Goal: Find specific page/section: Find specific page/section

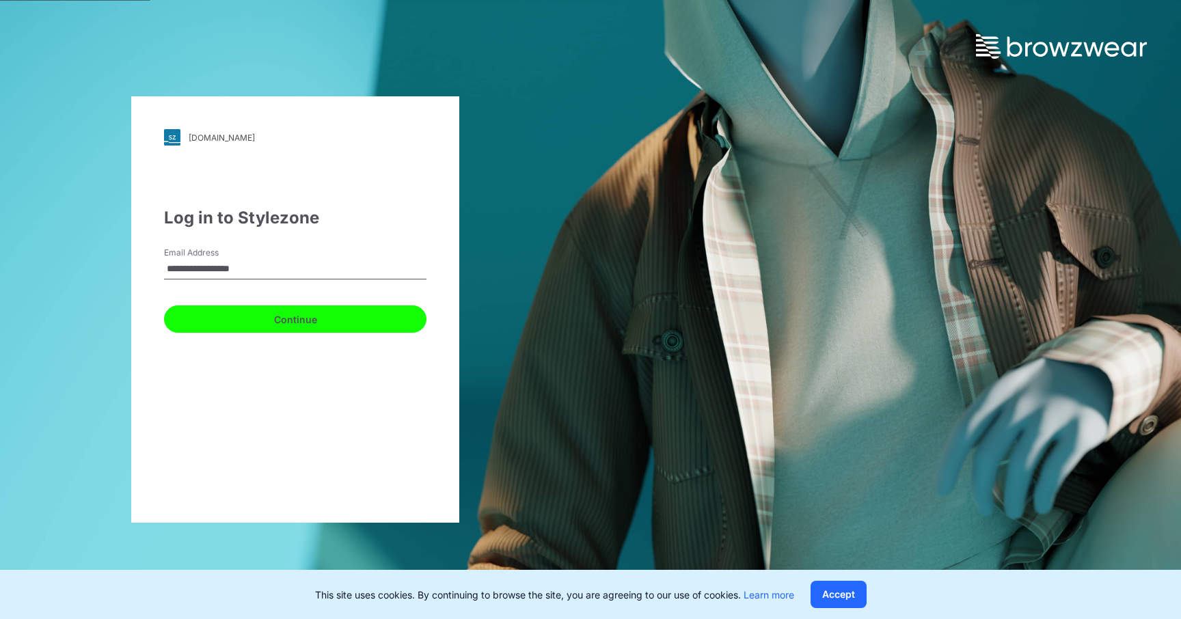
click at [317, 314] on button "Continue" at bounding box center [295, 319] width 263 height 27
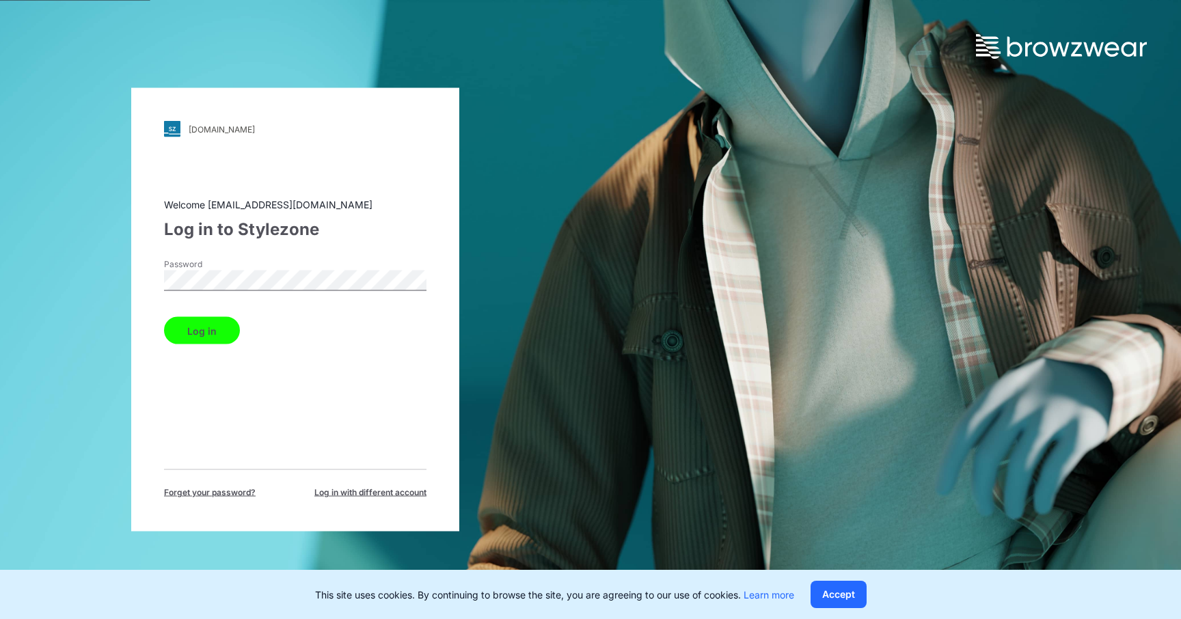
click at [281, 269] on div "Password" at bounding box center [295, 278] width 263 height 41
click at [205, 330] on button "Log in" at bounding box center [202, 330] width 76 height 27
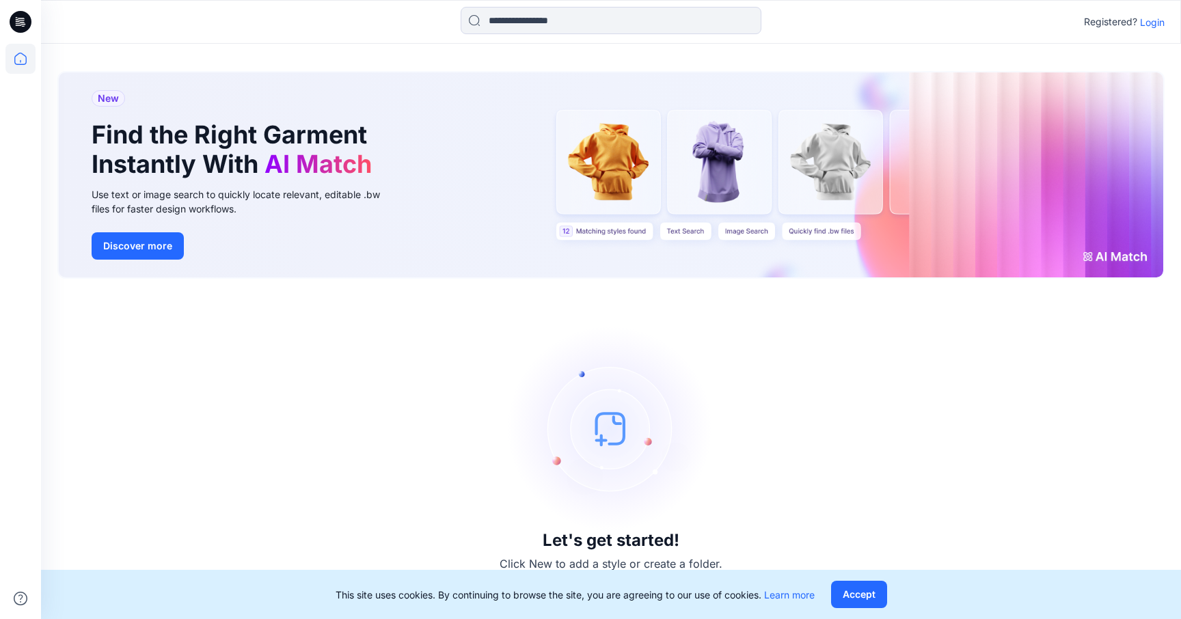
click at [1161, 27] on p "Login" at bounding box center [1152, 22] width 25 height 14
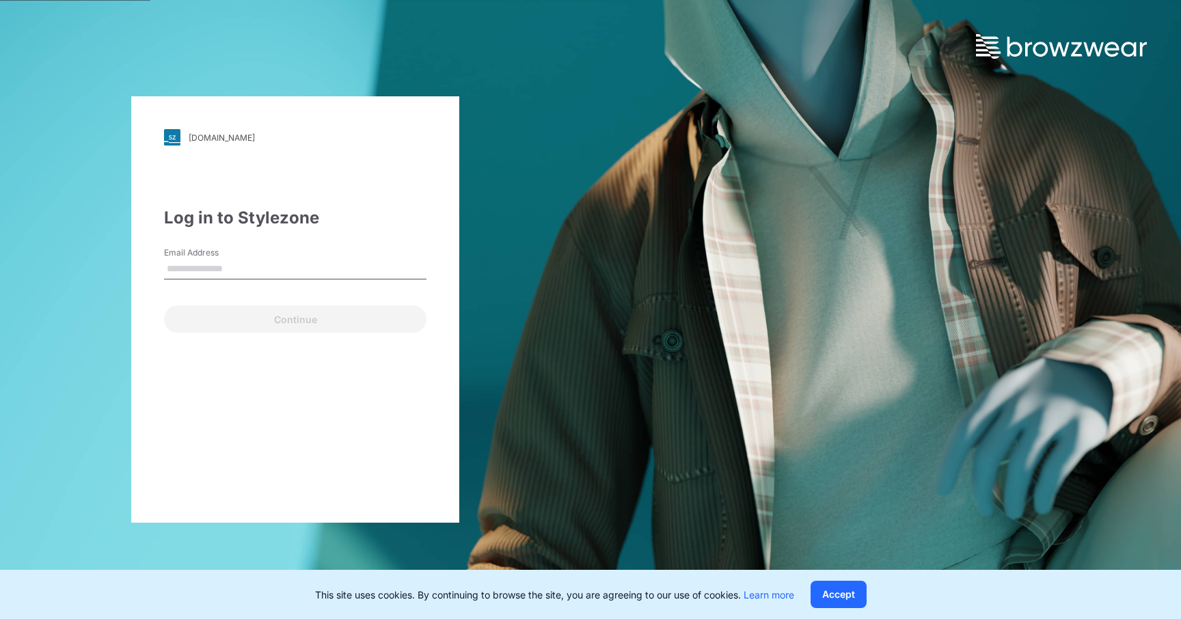
type input "**********"
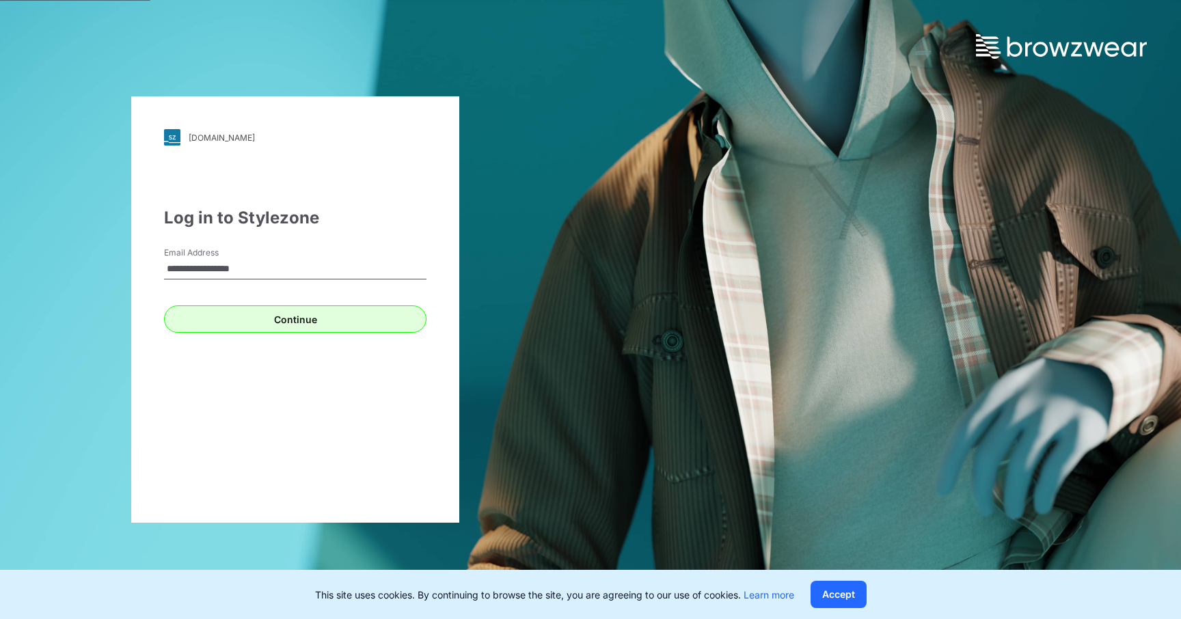
click at [351, 322] on button "Continue" at bounding box center [295, 319] width 263 height 27
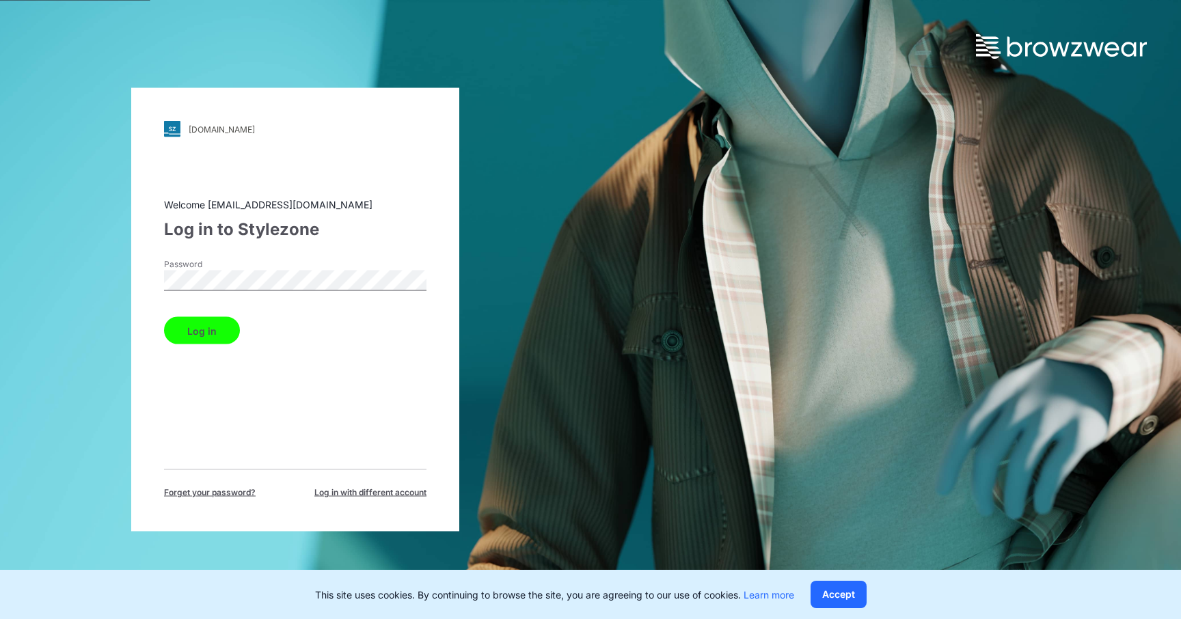
click at [204, 338] on button "Log in" at bounding box center [202, 330] width 76 height 27
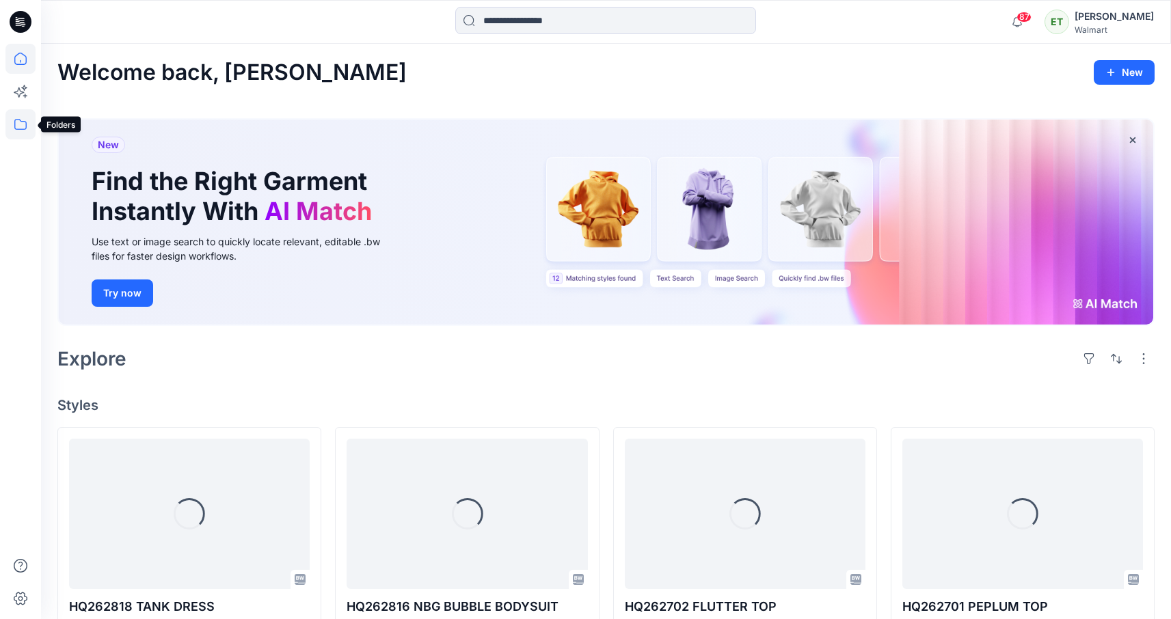
click at [31, 116] on icon at bounding box center [20, 124] width 30 height 30
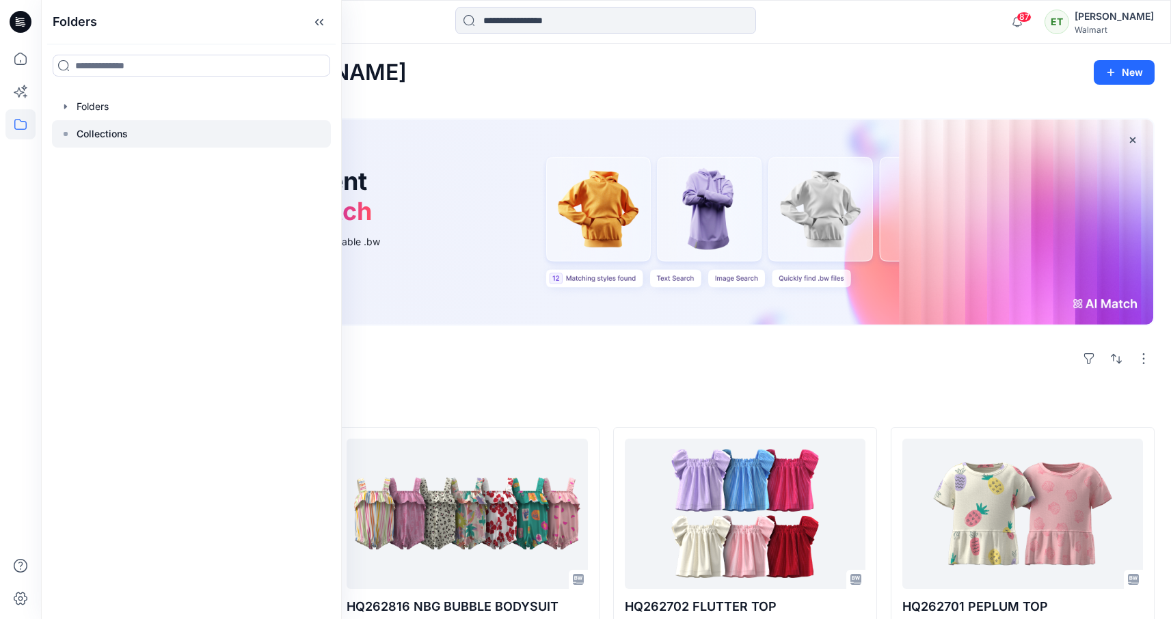
click at [132, 130] on div at bounding box center [191, 133] width 279 height 27
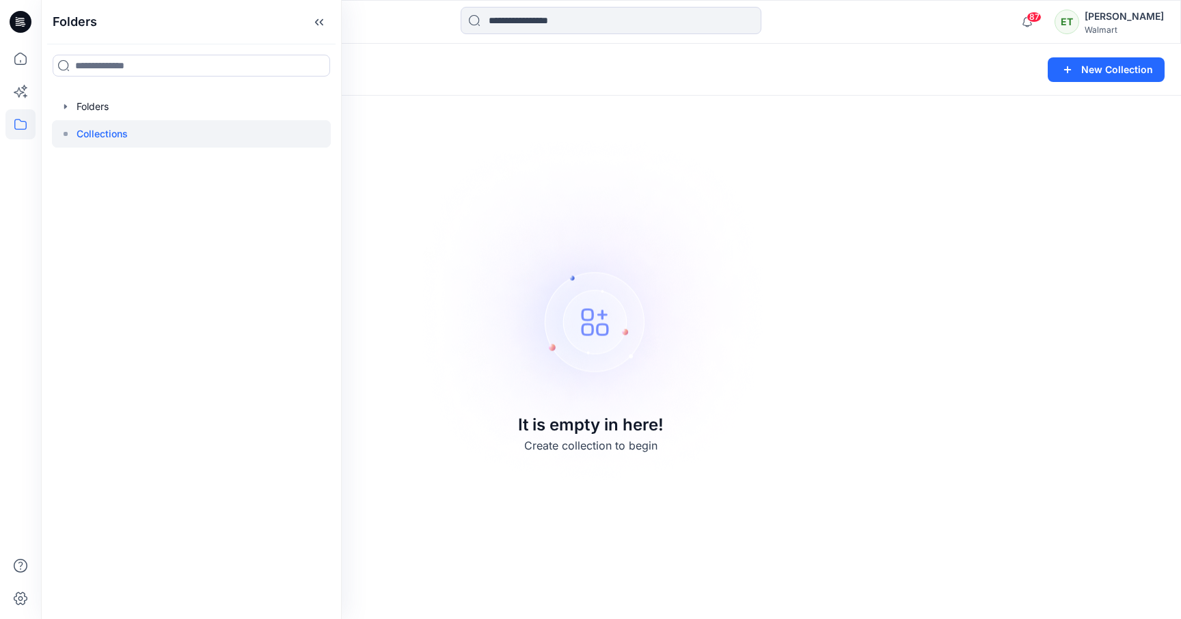
click at [773, 291] on img at bounding box center [590, 310] width 381 height 382
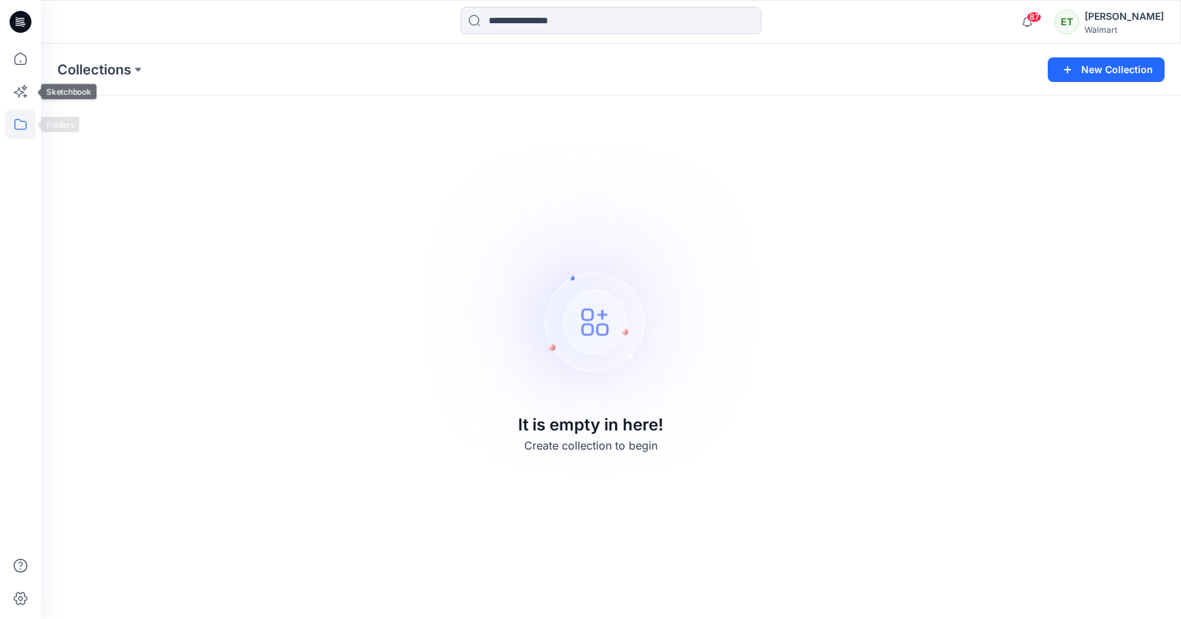
click at [27, 116] on icon at bounding box center [20, 124] width 30 height 30
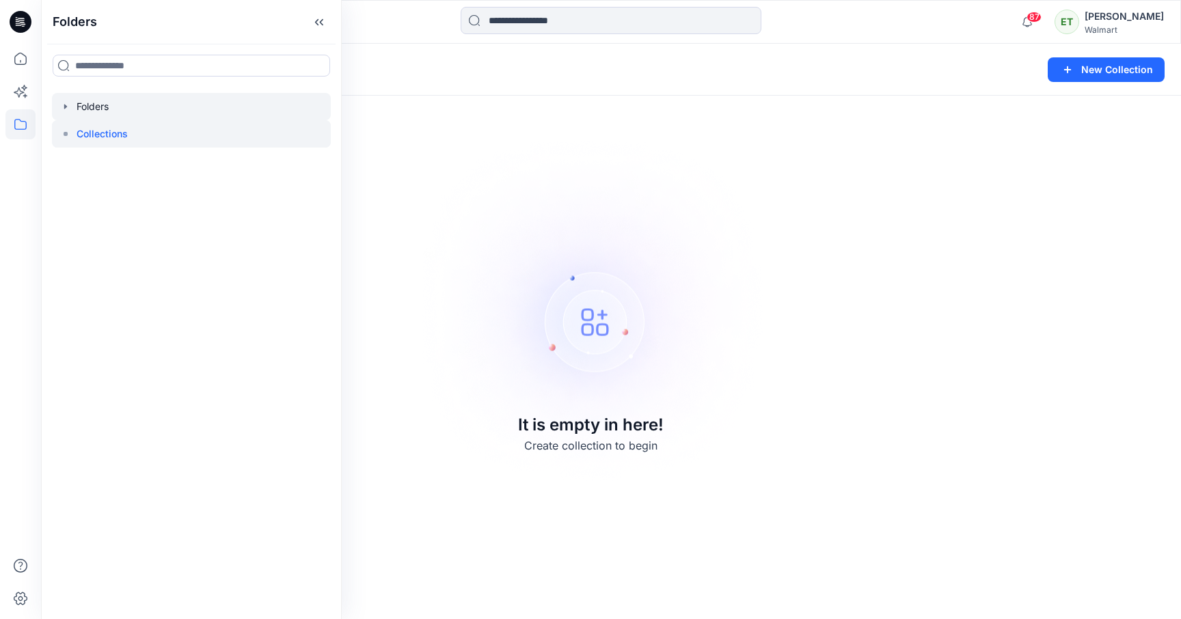
click at [69, 112] on div at bounding box center [191, 106] width 279 height 27
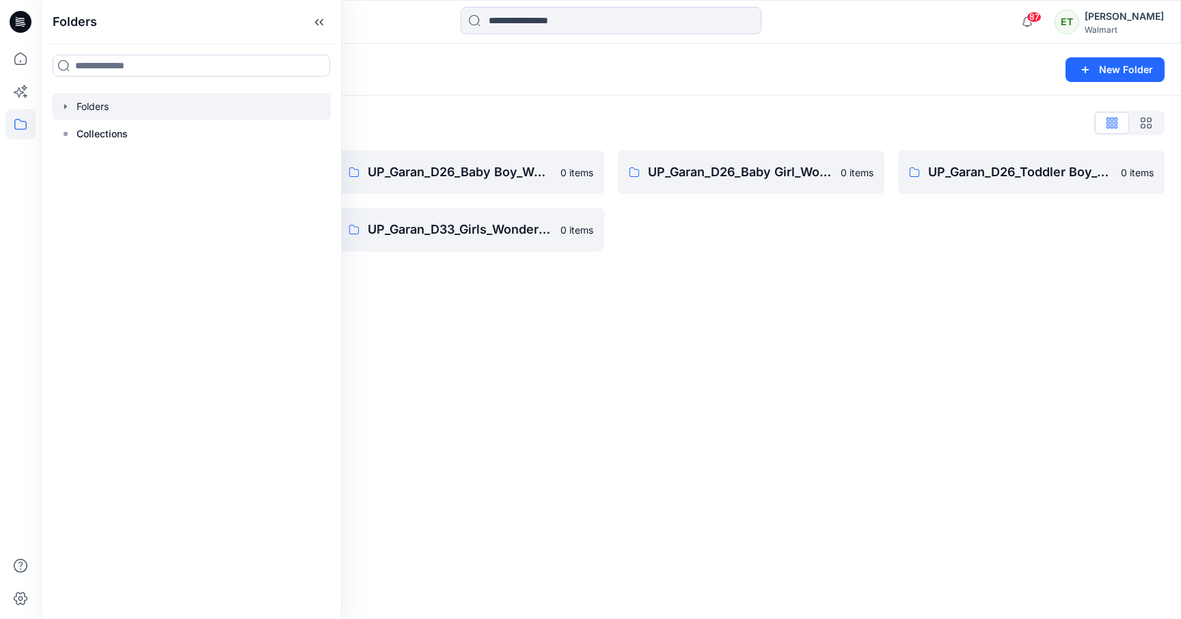
click at [556, 365] on div "Folders New Folder Folders List UP_Garan Littles 0 items UP_Garan_D26_Toddler G…" at bounding box center [611, 332] width 1140 height 576
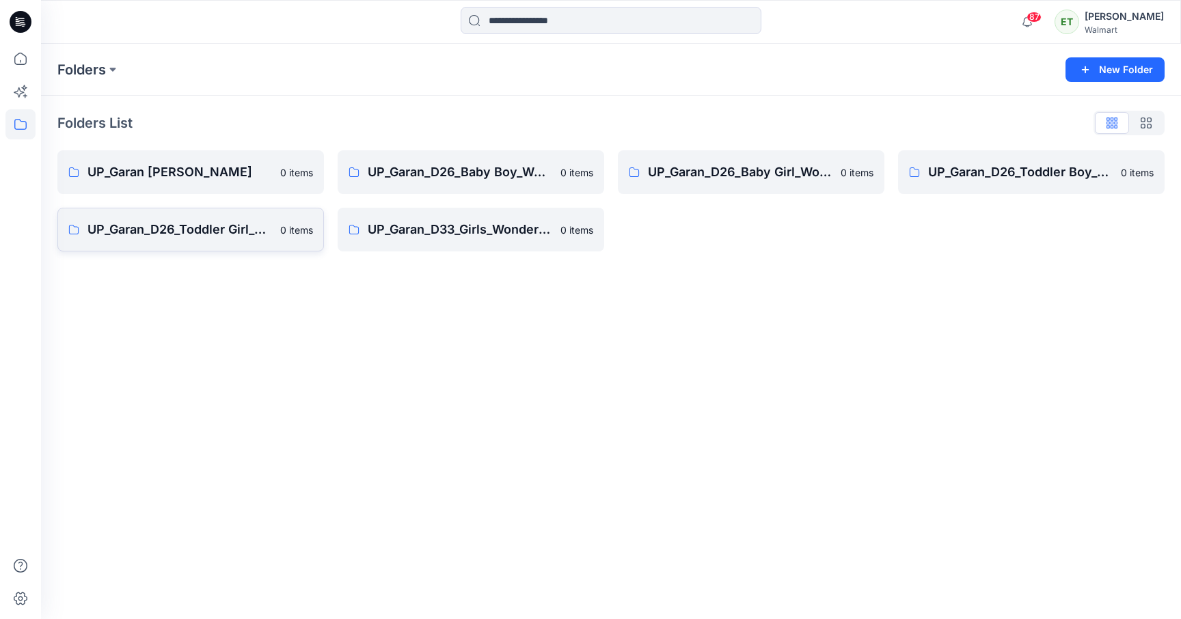
click at [191, 240] on link "UP_Garan_D26_Toddler Girl_Wonder_Nation 0 items" at bounding box center [190, 230] width 267 height 44
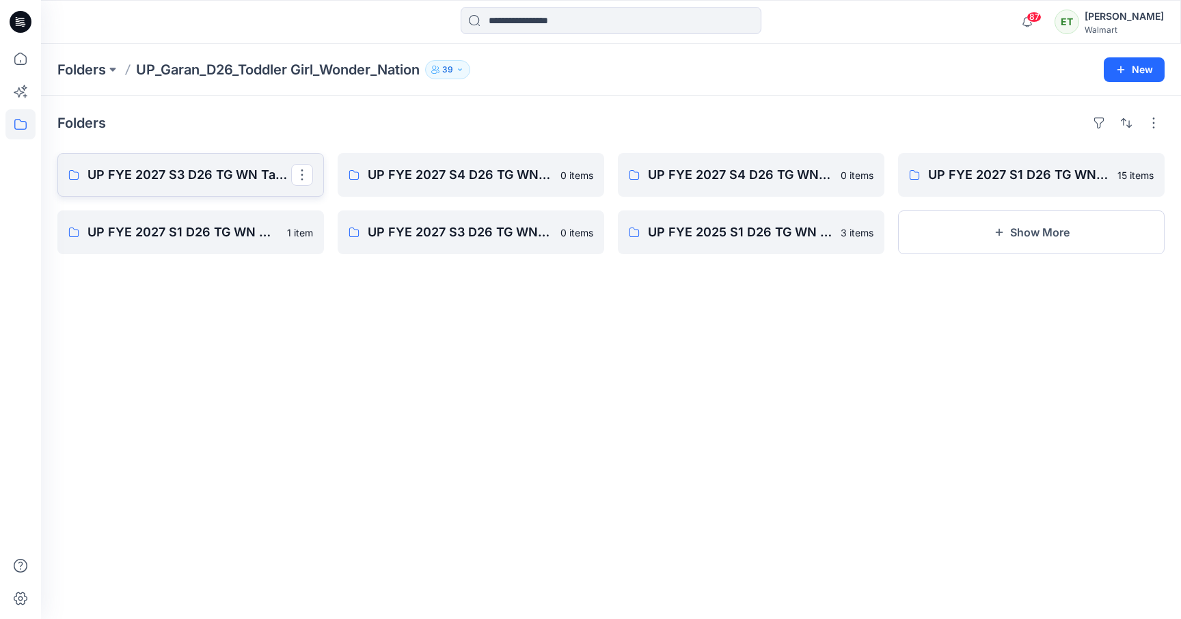
click at [180, 163] on link "UP FYE 2027 S3 D26 TG WN Table Garan" at bounding box center [190, 175] width 267 height 44
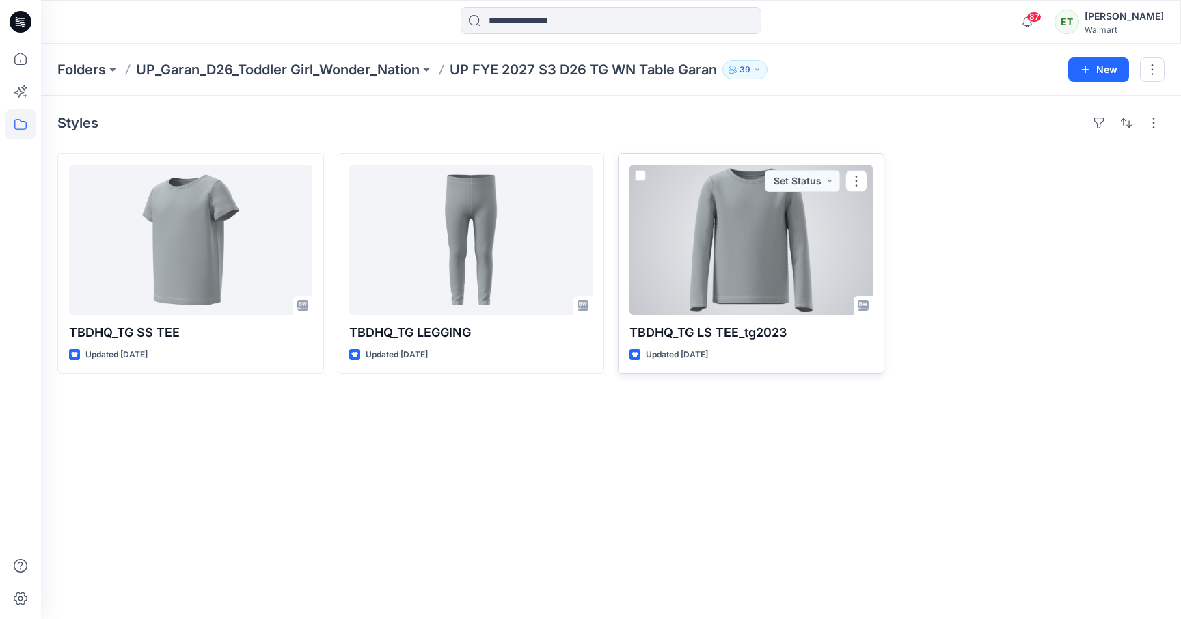
click at [697, 278] on div at bounding box center [751, 240] width 243 height 150
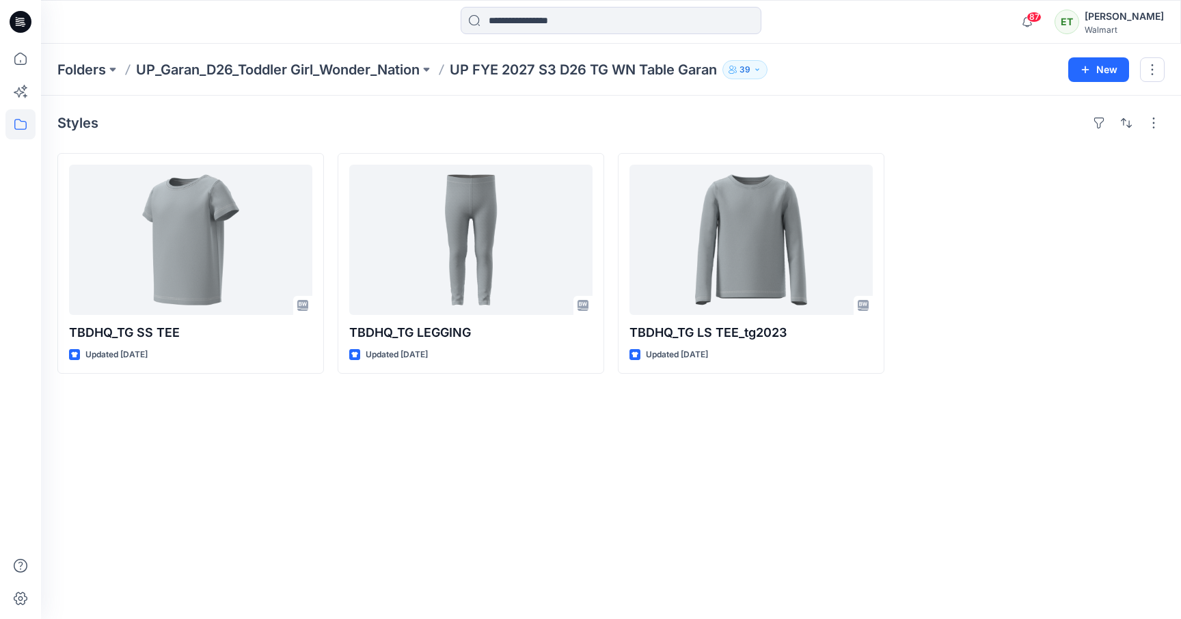
click at [669, 481] on div "Styles TBDHQ_TG SS TEE Updated 9 days ago TBDHQ_TG LEGGING Updated 9 days ago T…" at bounding box center [611, 358] width 1140 height 524
click at [808, 56] on div "Folders UP_Garan_D26_Toddler Girl_Wonder_Nation UP FYE 2027 S3 D26 TG WN Table …" at bounding box center [611, 70] width 1140 height 52
click at [705, 109] on div "Styles TBDHQ_TG SS TEE Updated 9 days ago TBDHQ_TG LEGGING Updated 9 days ago T…" at bounding box center [611, 358] width 1140 height 524
drag, startPoint x: 701, startPoint y: 107, endPoint x: 628, endPoint y: 102, distance: 72.7
click at [628, 102] on div "Styles TBDHQ_TG SS TEE Updated 9 days ago TBDHQ_TG LEGGING Updated 9 days ago T…" at bounding box center [611, 358] width 1140 height 524
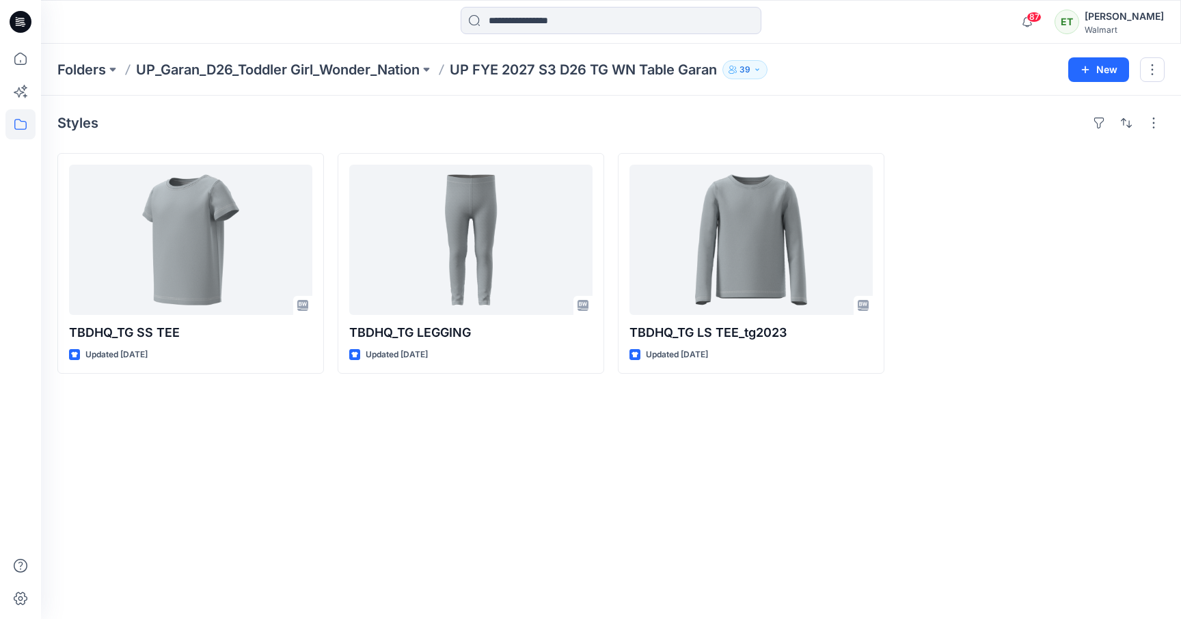
click at [859, 77] on div "Folders UP_Garan_D26_Toddler Girl_Wonder_Nation UP FYE 2027 S3 D26 TG WN Table …" at bounding box center [557, 69] width 1001 height 19
